Goal: Information Seeking & Learning: Learn about a topic

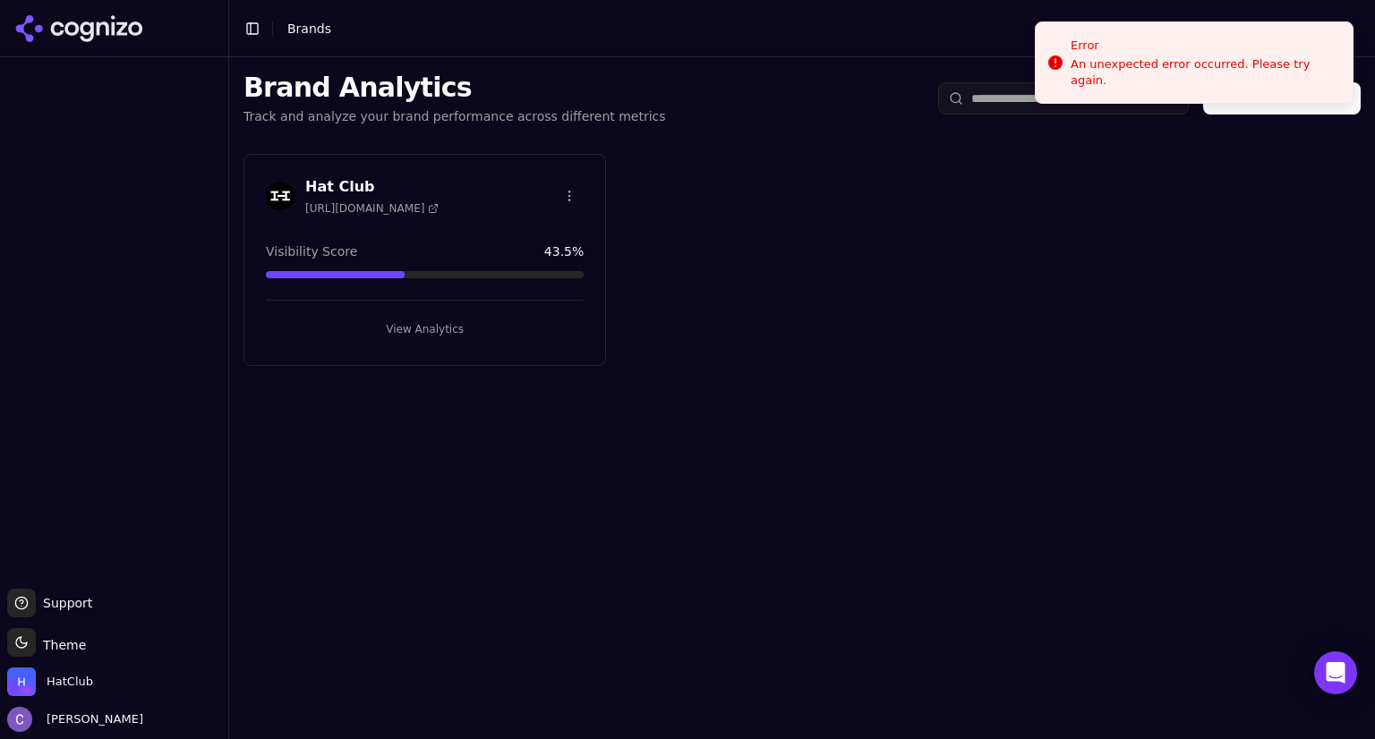
click at [480, 327] on button "View Analytics" at bounding box center [425, 329] width 318 height 29
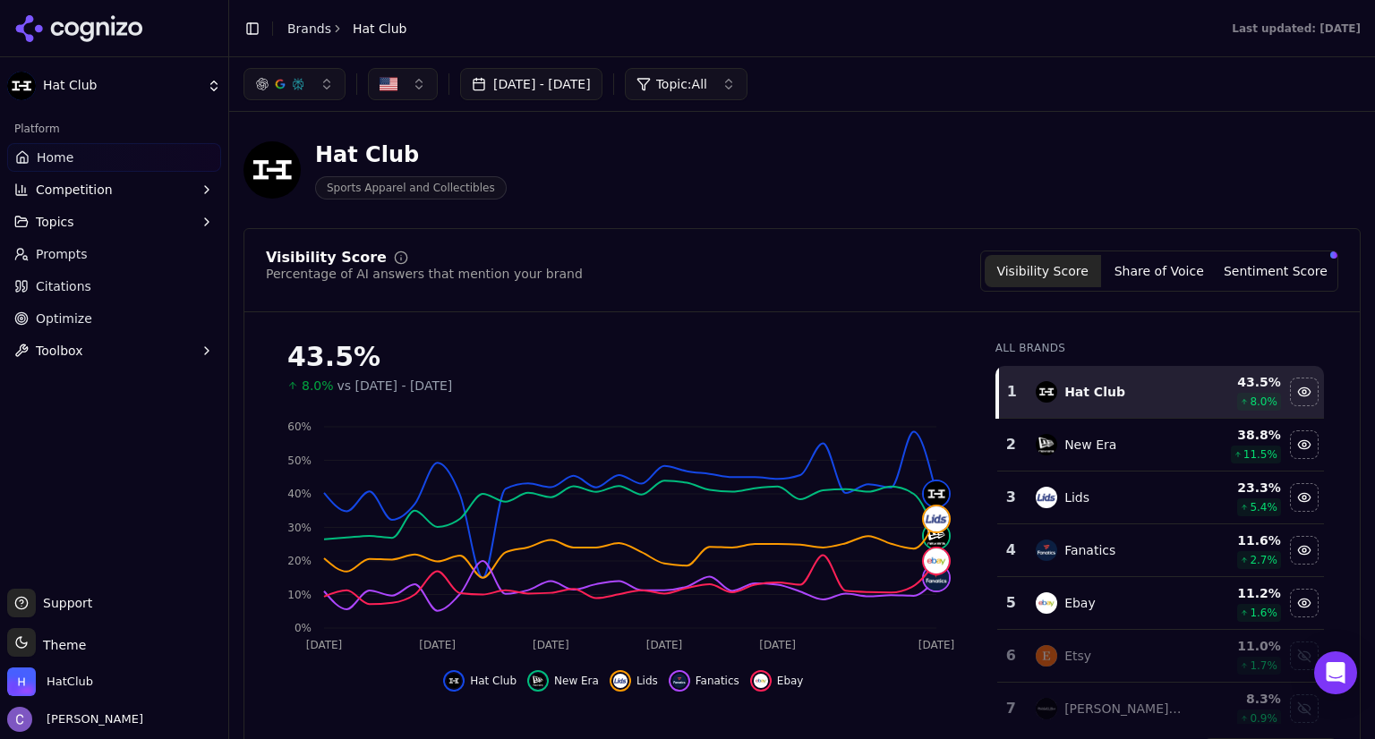
click at [305, 83] on button "button" at bounding box center [294, 84] width 102 height 32
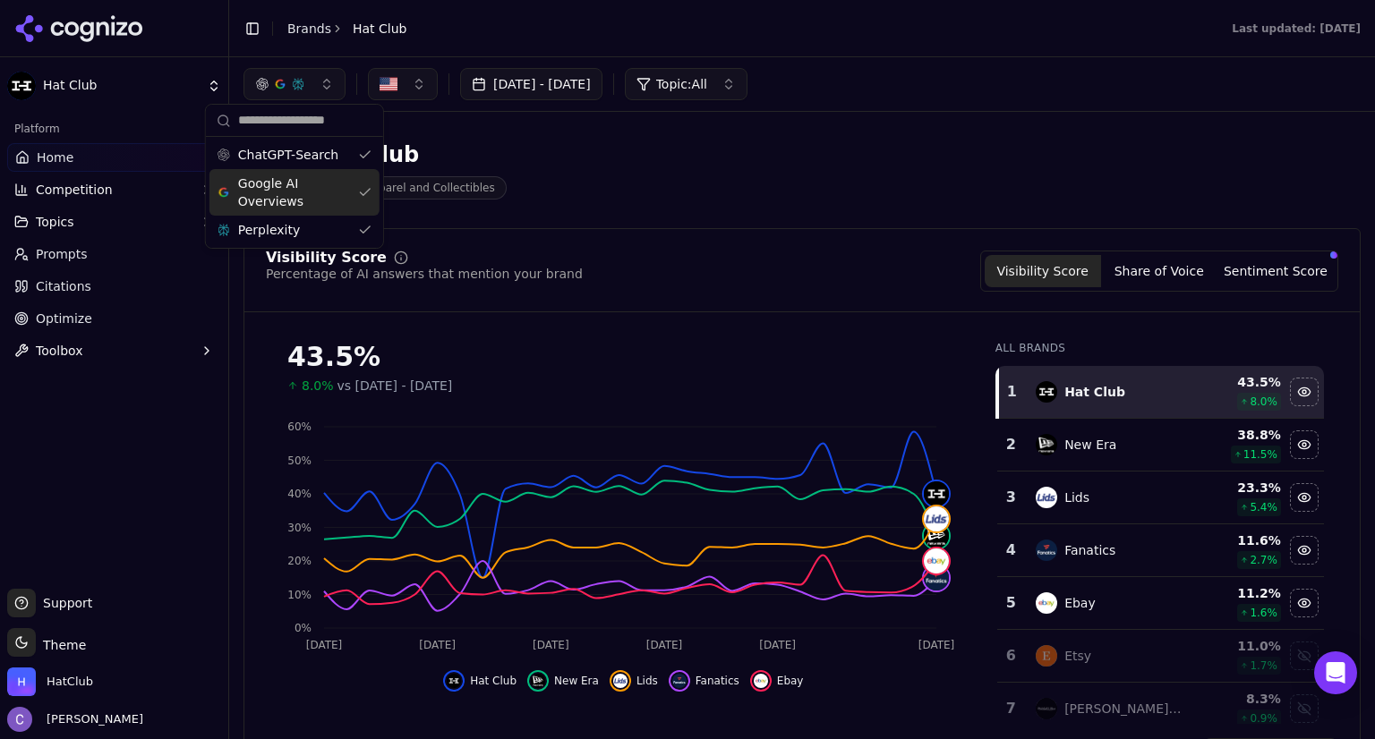
click at [355, 191] on div "Google AI Overviews" at bounding box center [294, 192] width 170 height 47
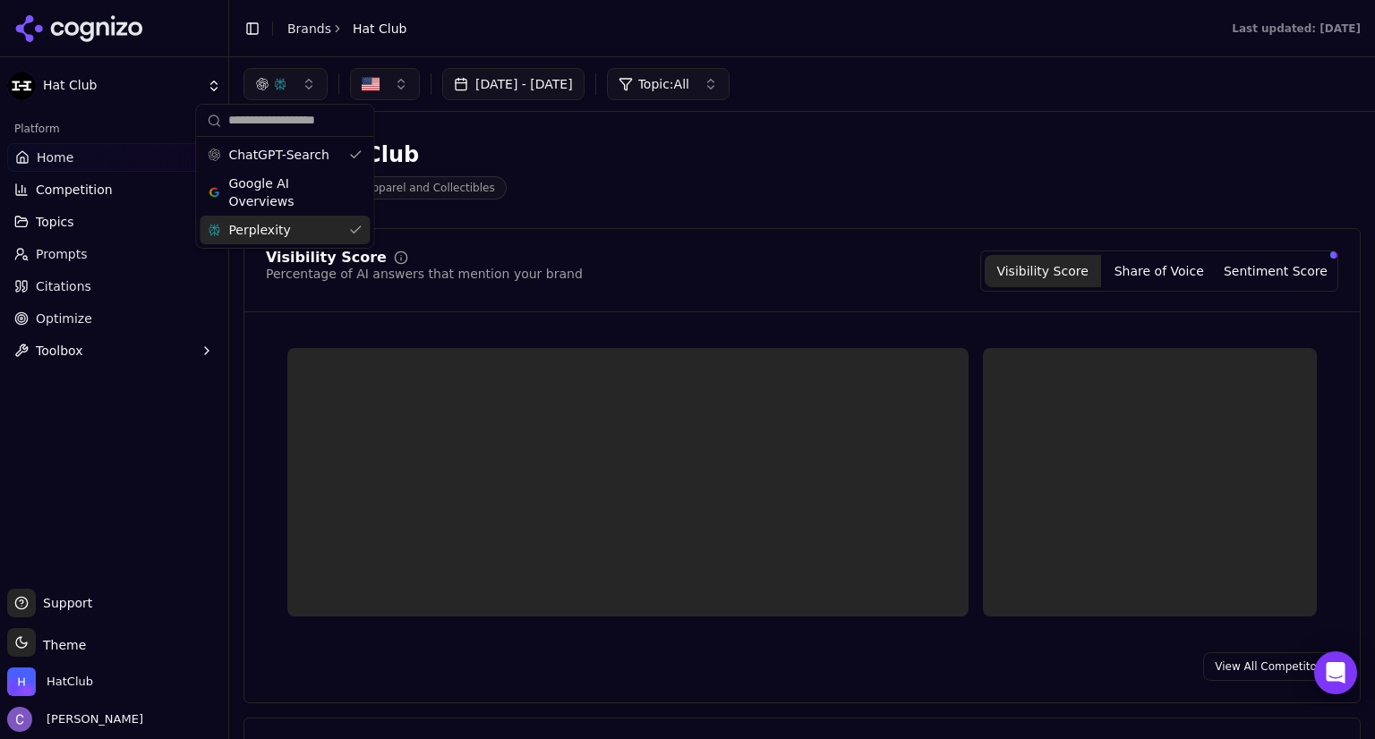
click at [357, 227] on div "Perplexity" at bounding box center [285, 230] width 170 height 29
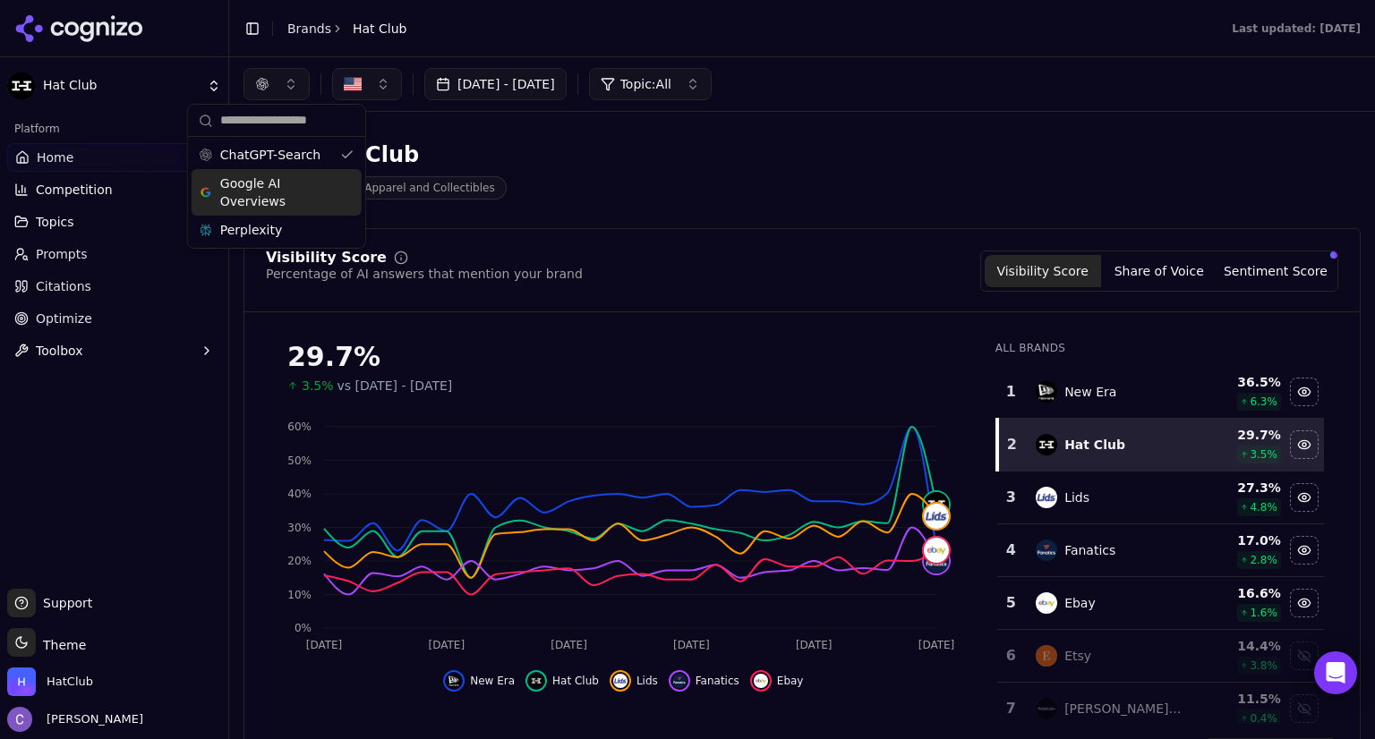
click at [337, 194] on div "Google AI Overviews" at bounding box center [277, 192] width 170 height 47
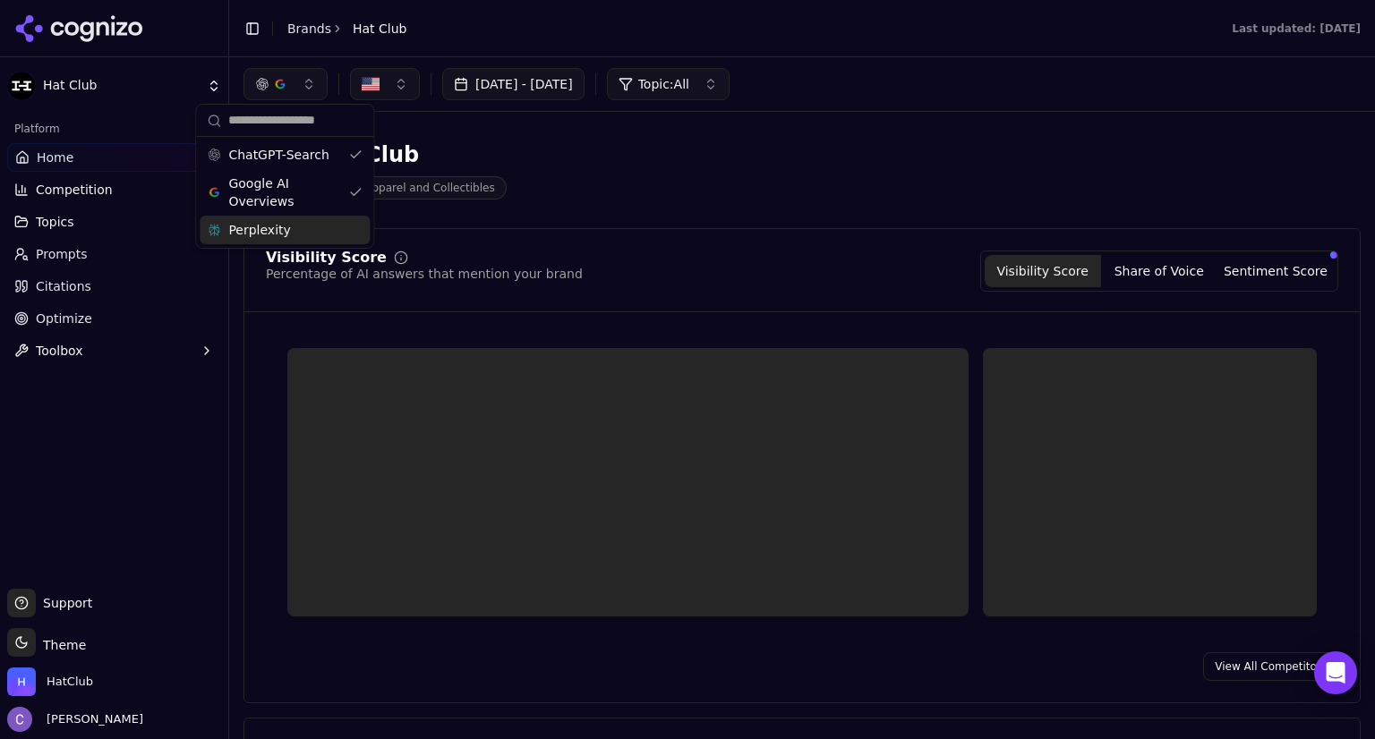
click at [349, 221] on div "Perplexity" at bounding box center [285, 230] width 170 height 29
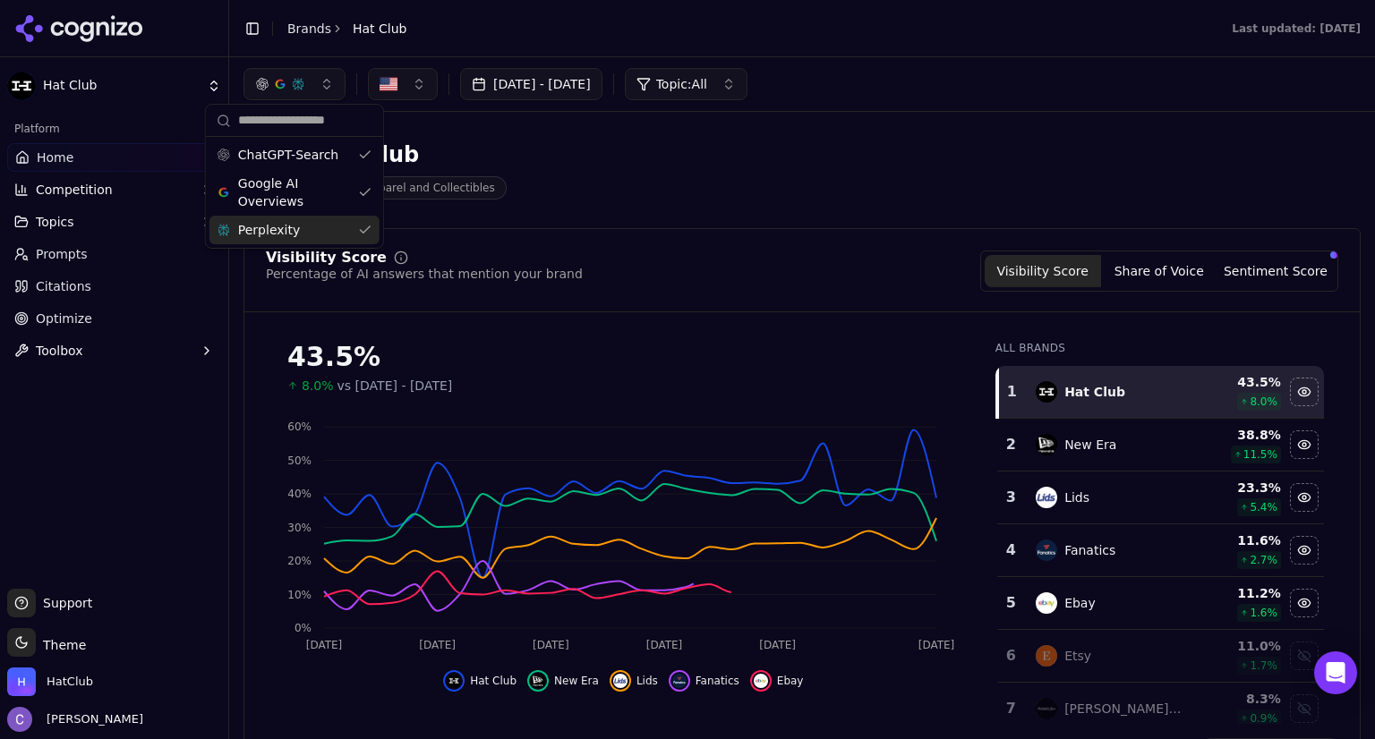
click at [530, 260] on div "Visibility Score" at bounding box center [424, 258] width 317 height 14
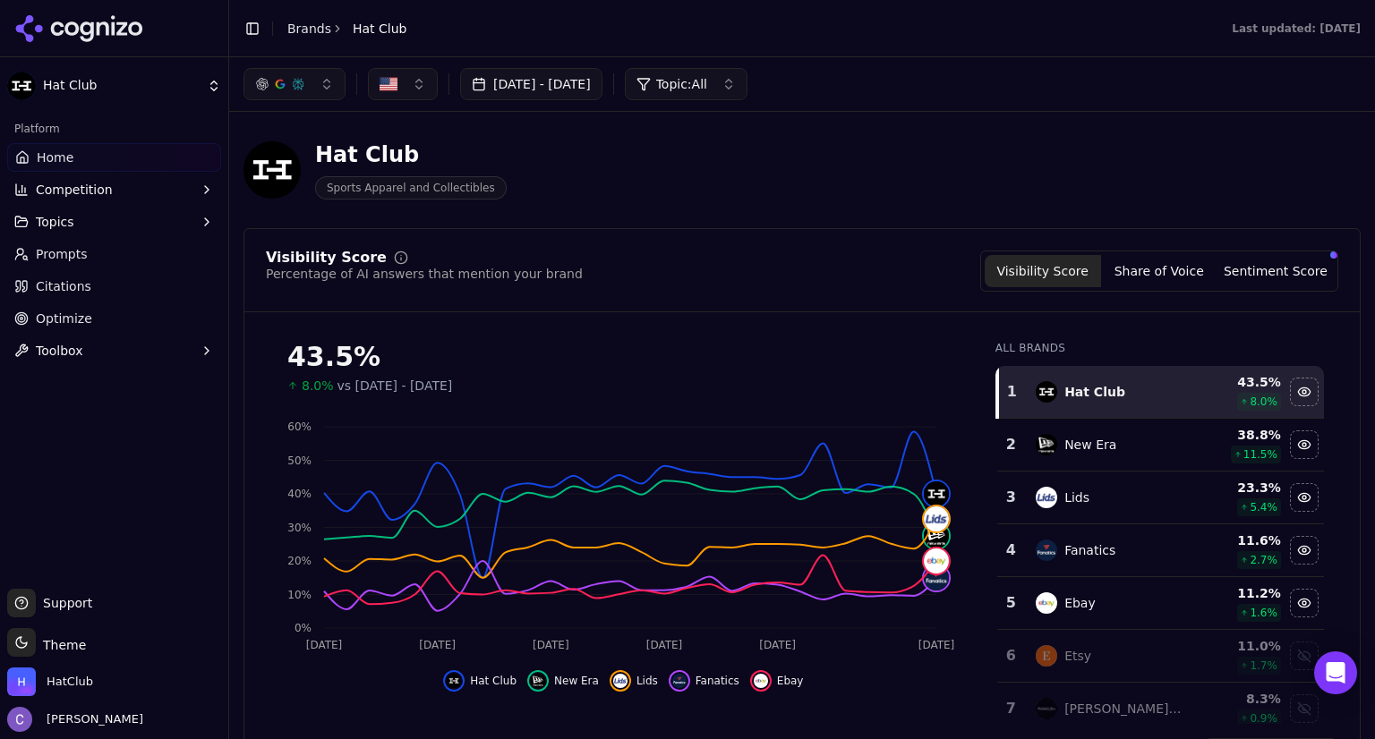
click at [70, 225] on button "Topics" at bounding box center [114, 222] width 214 height 29
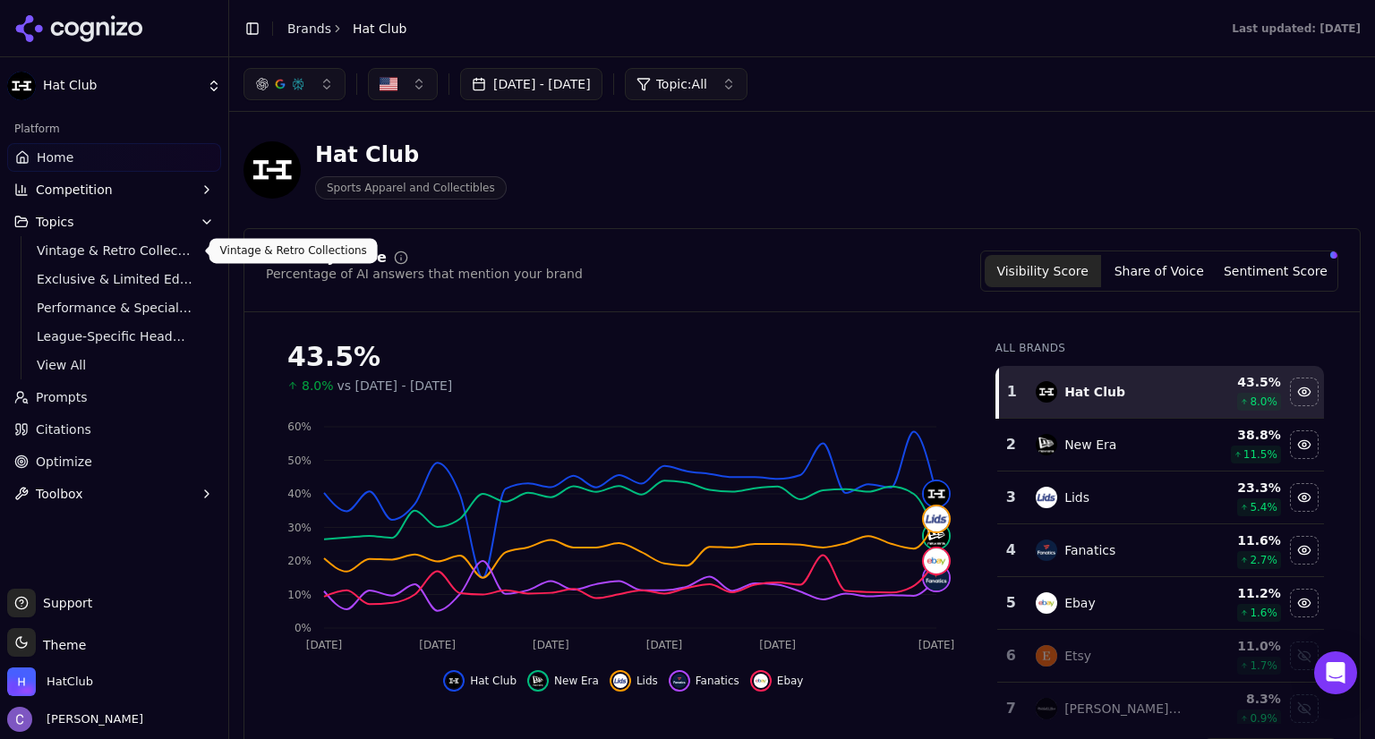
click at [78, 247] on span "Vintage & Retro Collections" at bounding box center [115, 251] width 156 height 18
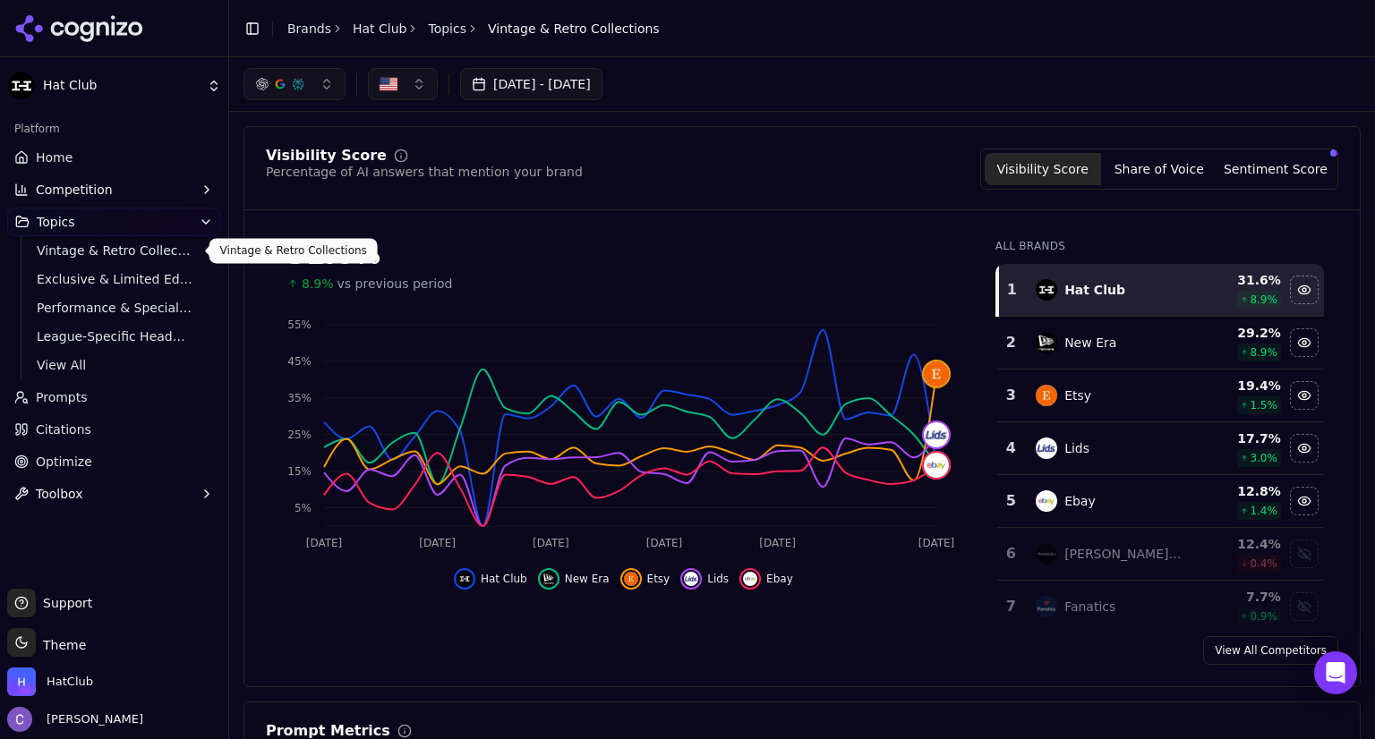
click at [86, 248] on span "Vintage & Retro Collections" at bounding box center [115, 251] width 156 height 18
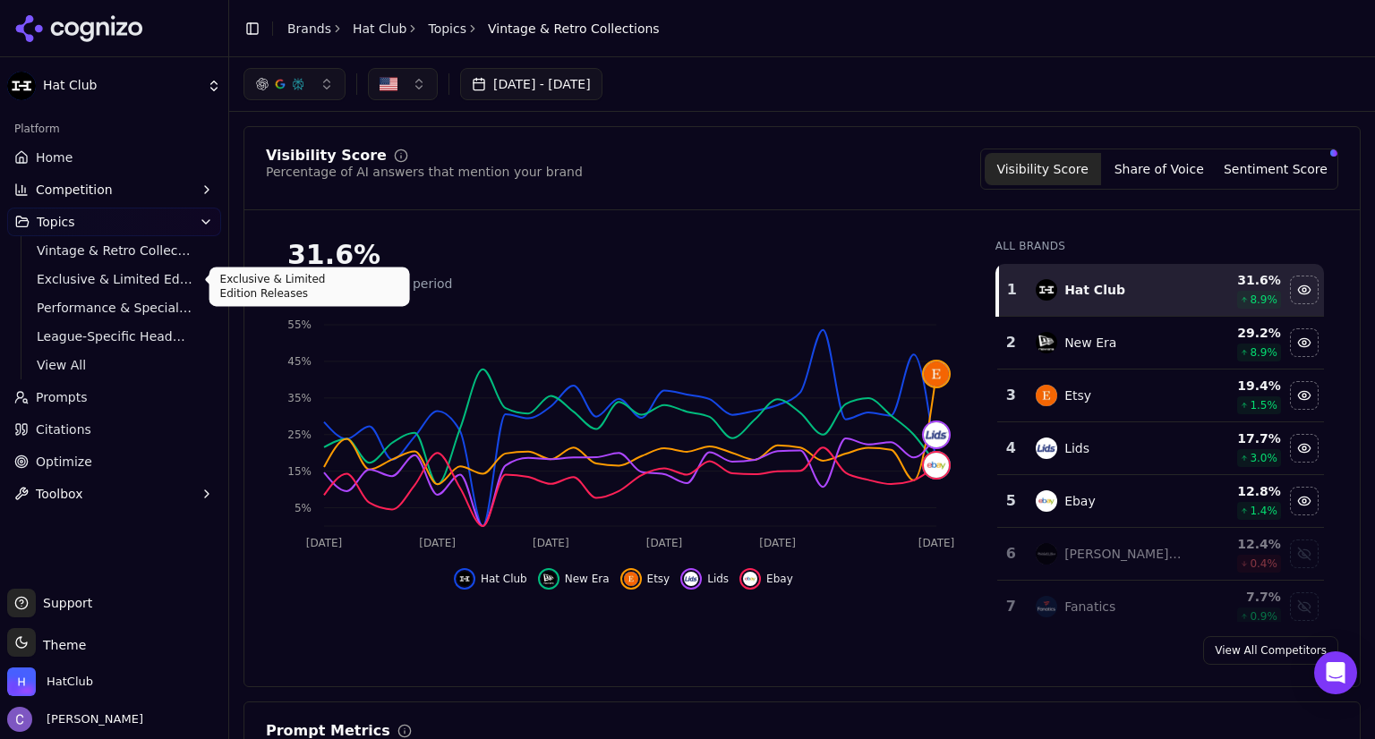
click at [110, 276] on span "Exclusive & Limited Edition Releases" at bounding box center [115, 279] width 156 height 18
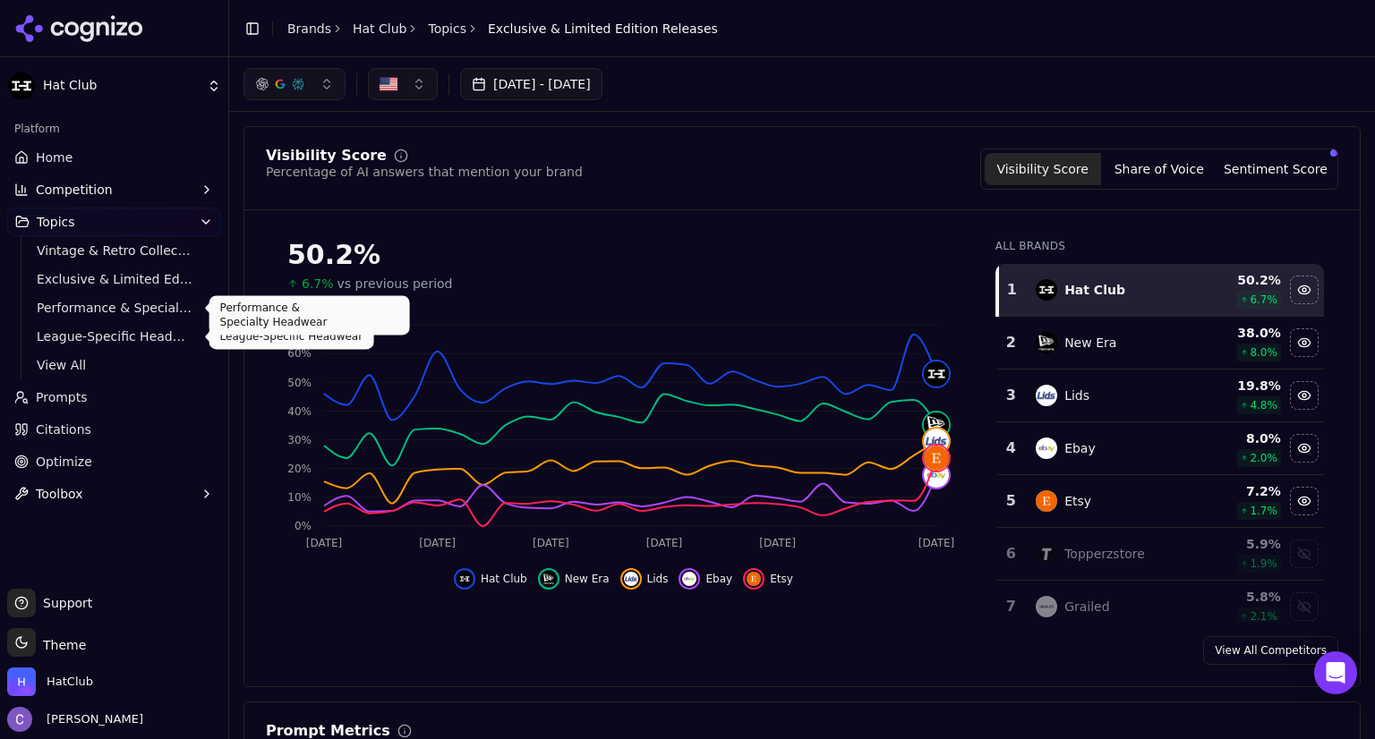
click at [114, 316] on span "Performance & Specialty Headwear" at bounding box center [115, 308] width 156 height 18
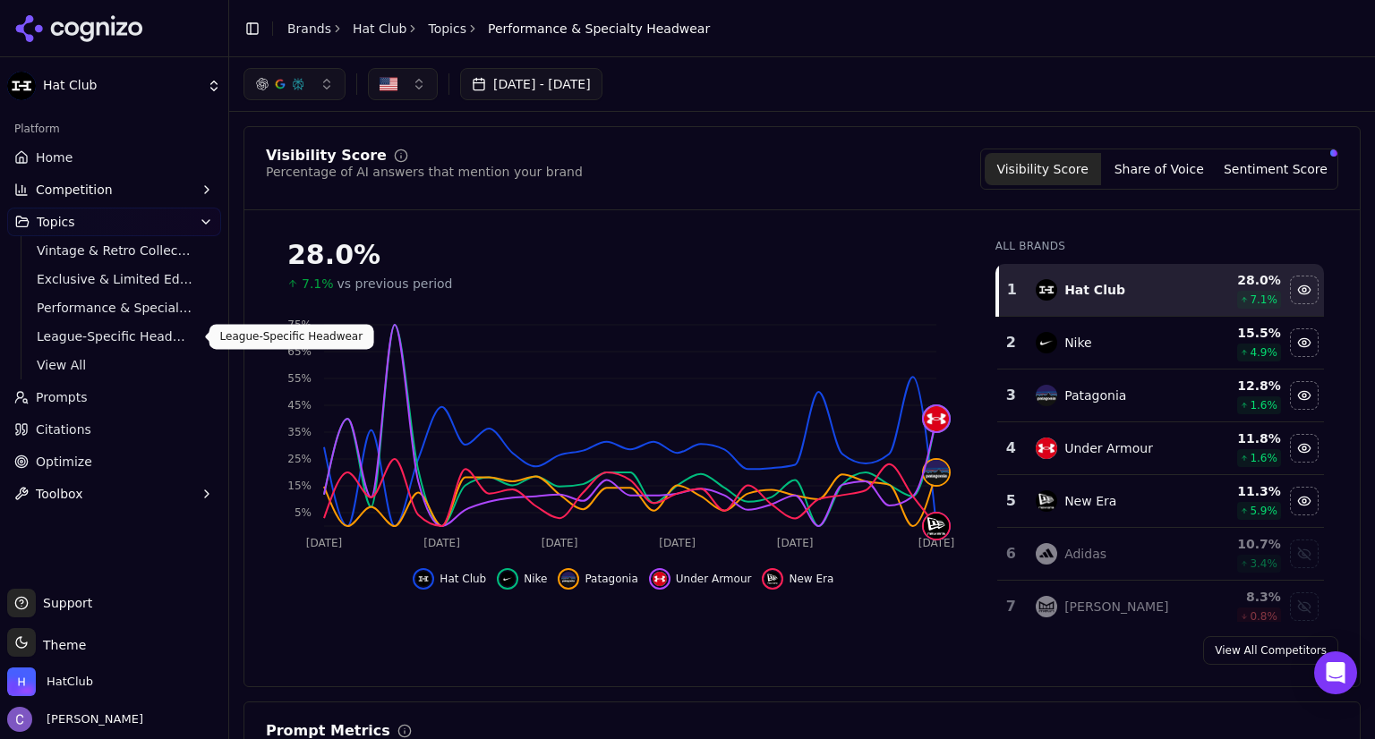
click at [146, 330] on span "League-Specific Headwear" at bounding box center [115, 337] width 156 height 18
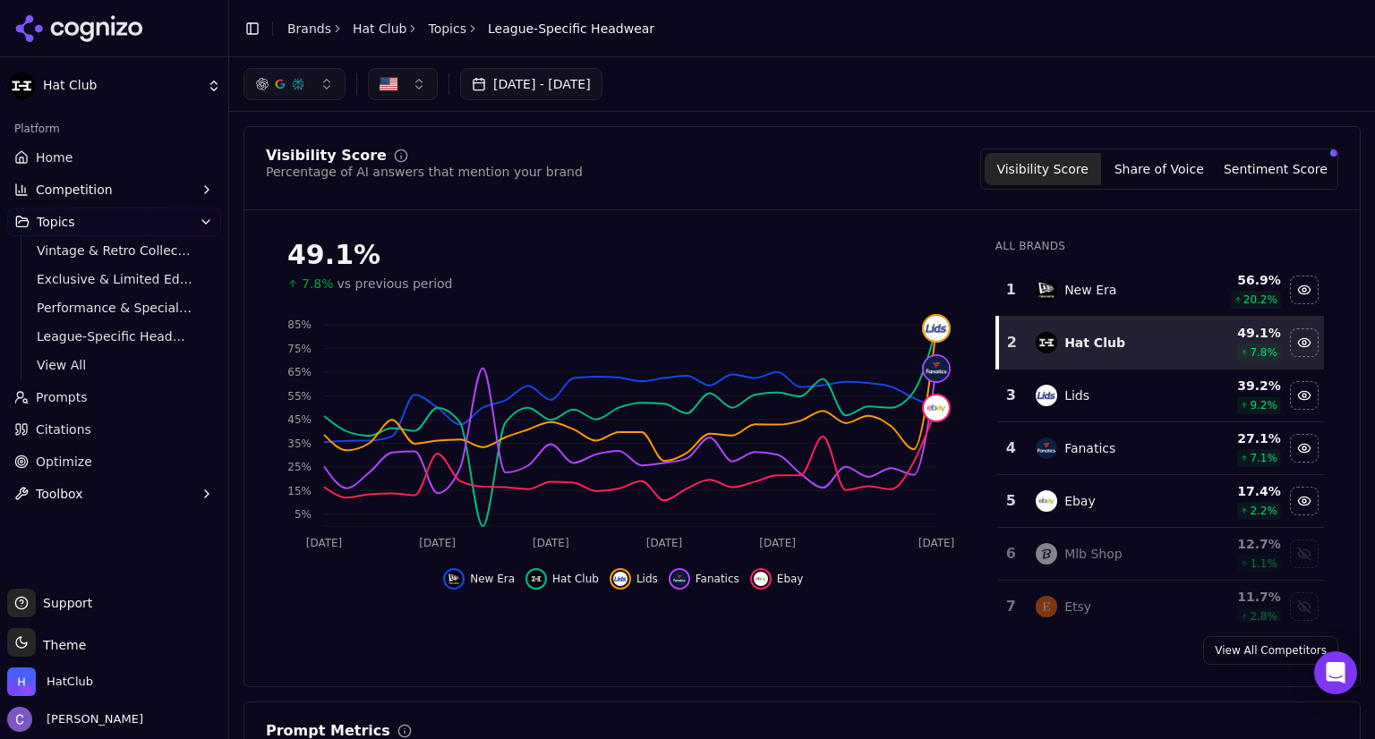
click at [58, 158] on span "Home" at bounding box center [54, 158] width 37 height 18
